Goal: Entertainment & Leisure: Consume media (video, audio)

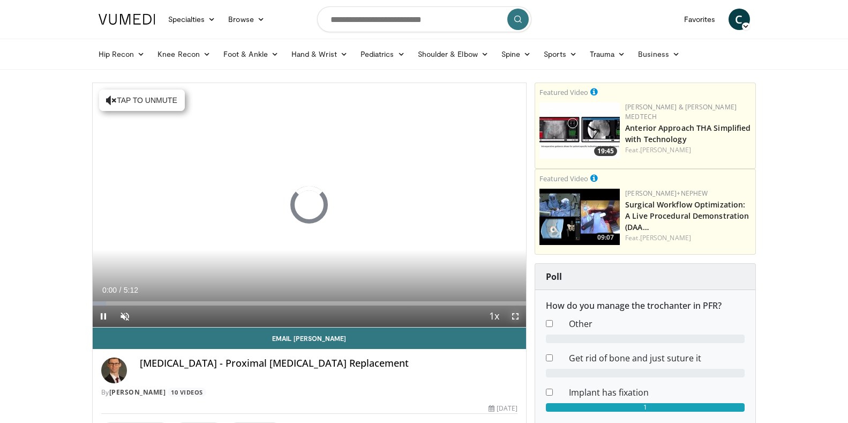
click at [513, 318] on span "Video Player" at bounding box center [515, 315] width 21 height 21
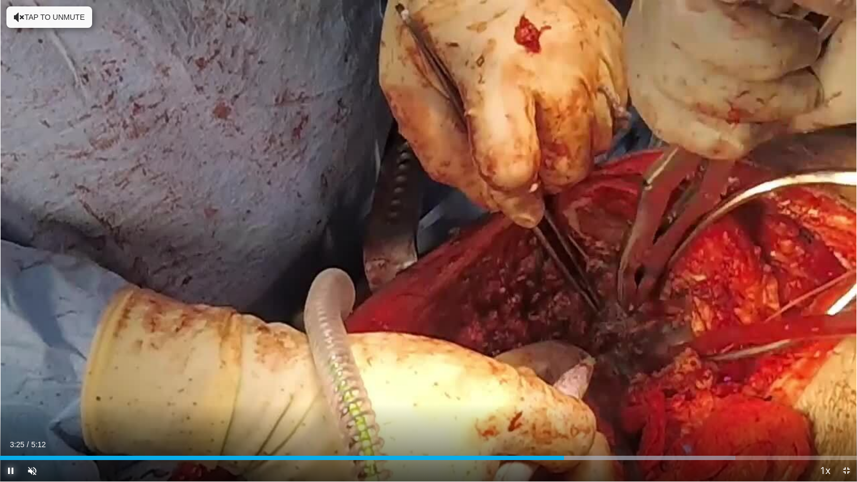
click at [8, 422] on span "Video Player" at bounding box center [10, 470] width 21 height 21
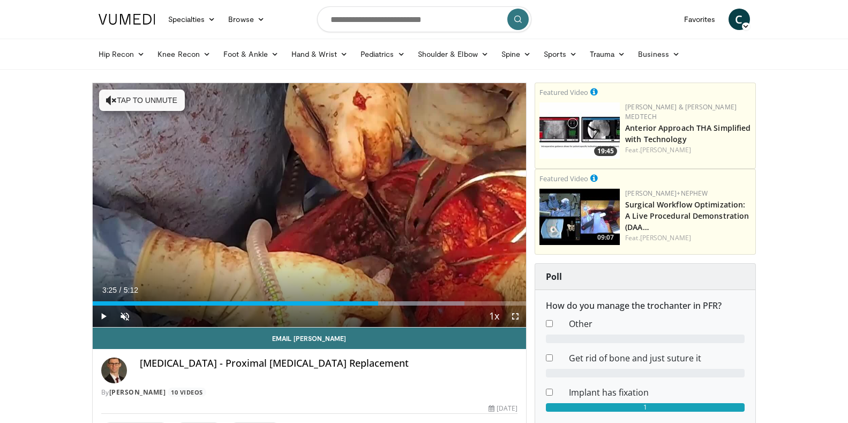
click at [517, 317] on span "Video Player" at bounding box center [515, 315] width 21 height 21
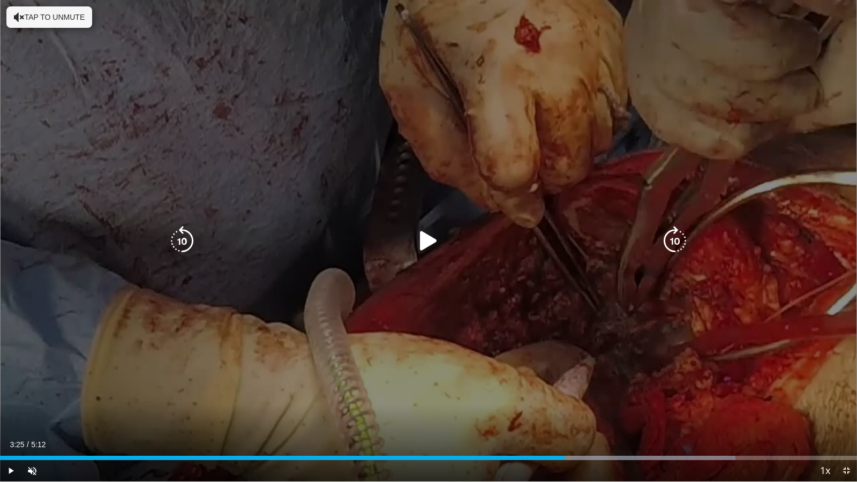
click at [517, 355] on div "10 seconds Tap to unmute" at bounding box center [428, 241] width 857 height 482
